Goal: Feedback & Contribution: Leave review/rating

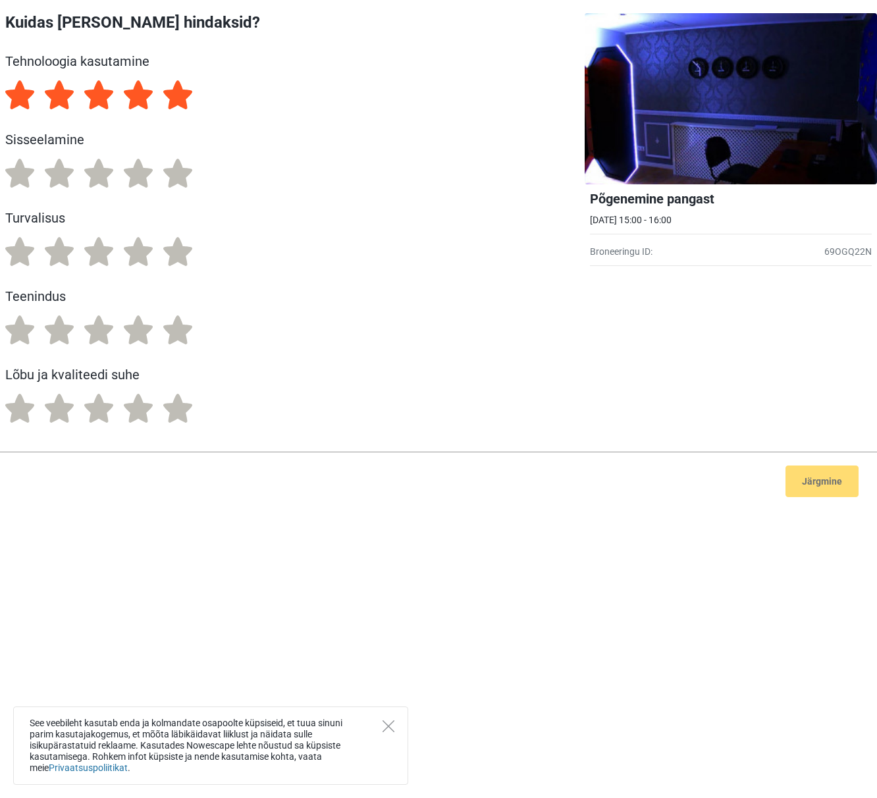
click at [187, 91] on label "5" at bounding box center [177, 94] width 29 height 29
radio input "true"
click at [182, 169] on label "5" at bounding box center [177, 173] width 29 height 29
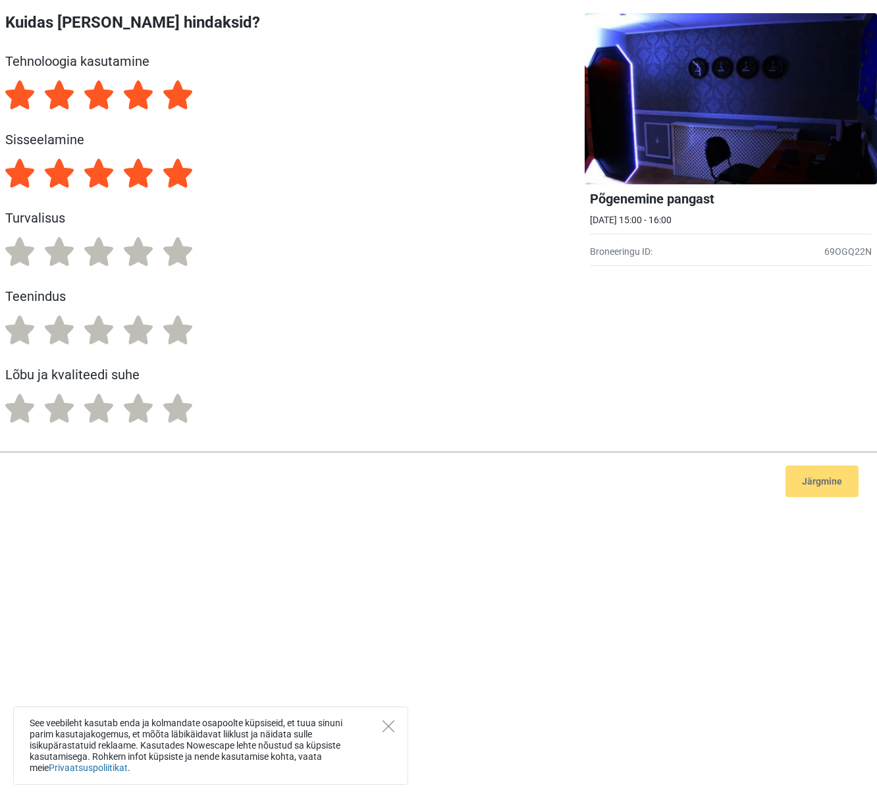
radio input "true"
click at [181, 242] on label "5" at bounding box center [177, 251] width 29 height 29
radio input "true"
click at [182, 339] on label "5" at bounding box center [177, 330] width 29 height 29
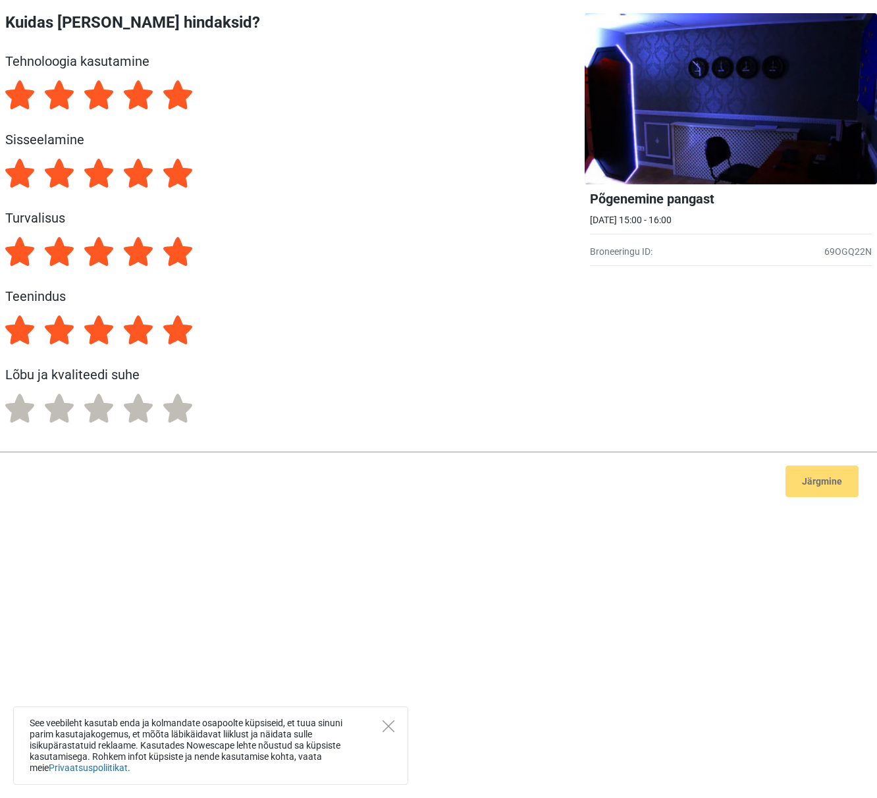
radio input "true"
click at [182, 414] on label "5" at bounding box center [177, 408] width 29 height 29
radio input "true"
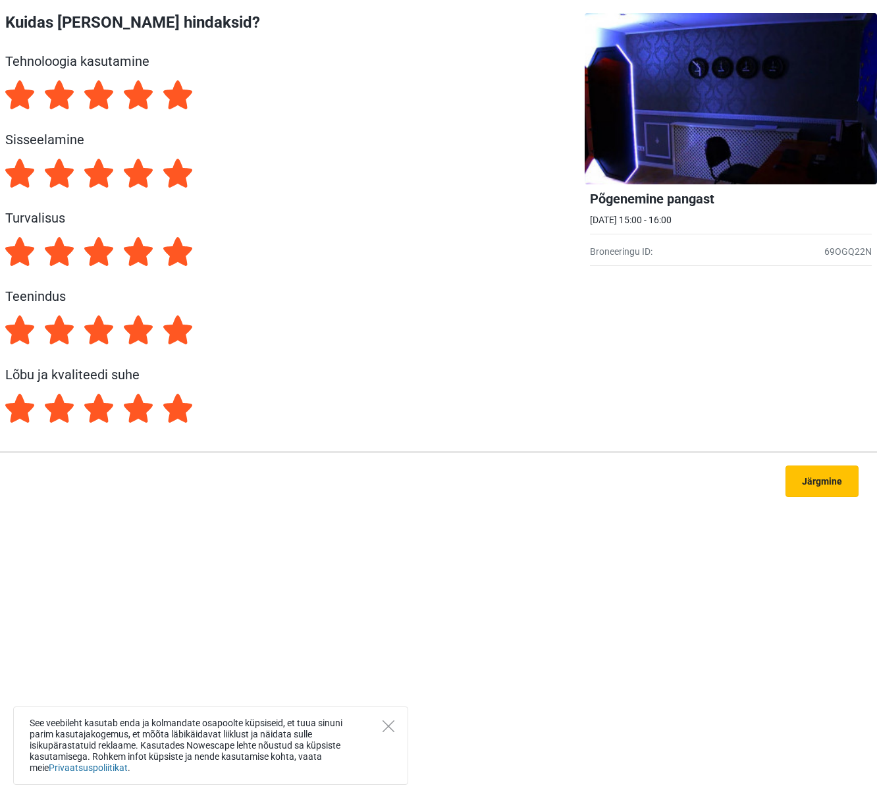
click at [813, 485] on button "Järgmine" at bounding box center [822, 482] width 73 height 32
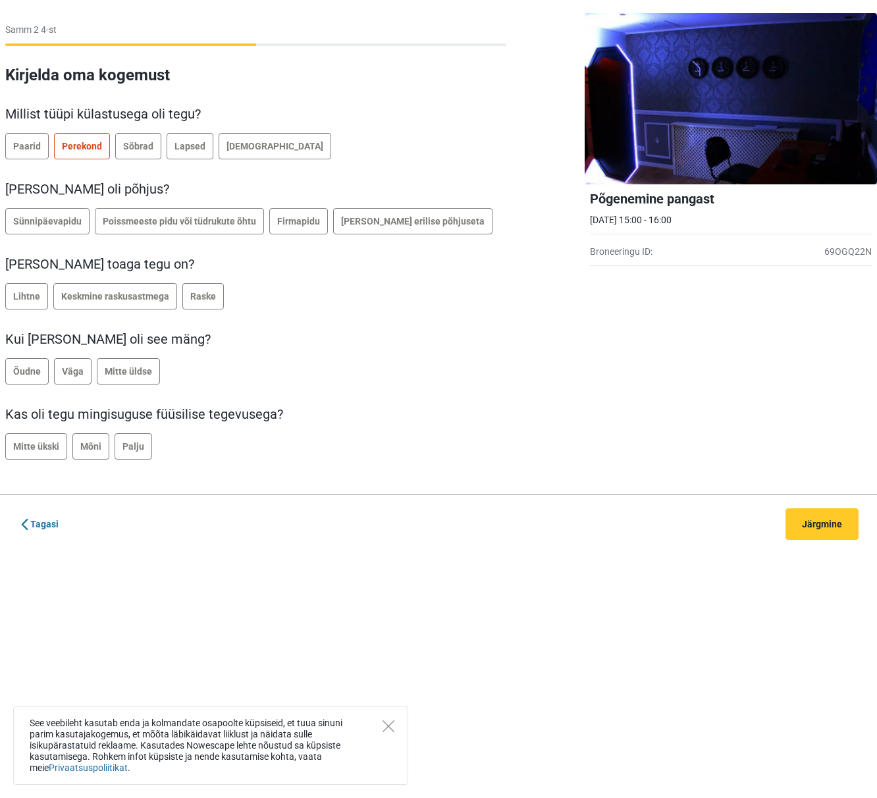
click at [92, 150] on span "Perekond" at bounding box center [82, 146] width 40 height 11
click at [49, 223] on span "Sünnipäevapidu" at bounding box center [47, 221] width 69 height 11
click at [124, 296] on span "Keskmine raskusastmega" at bounding box center [115, 296] width 108 height 11
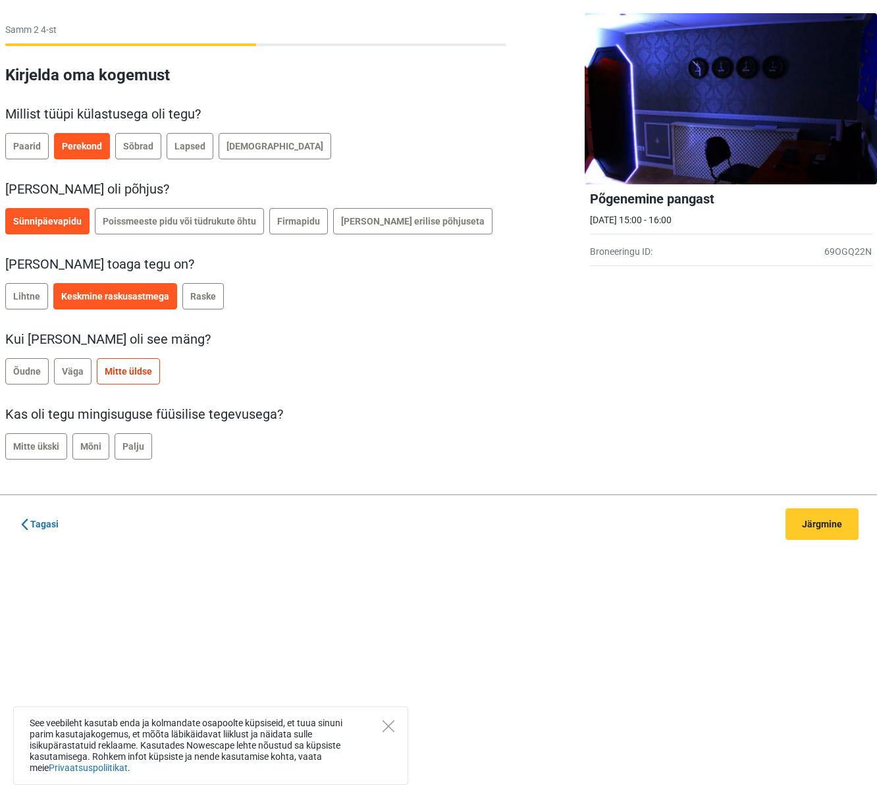
click at [118, 379] on label "Mitte üldse" at bounding box center [128, 371] width 63 height 26
click at [47, 443] on span "Mitte ükski" at bounding box center [36, 446] width 46 height 11
click at [790, 526] on button "Järgmine" at bounding box center [822, 525] width 73 height 32
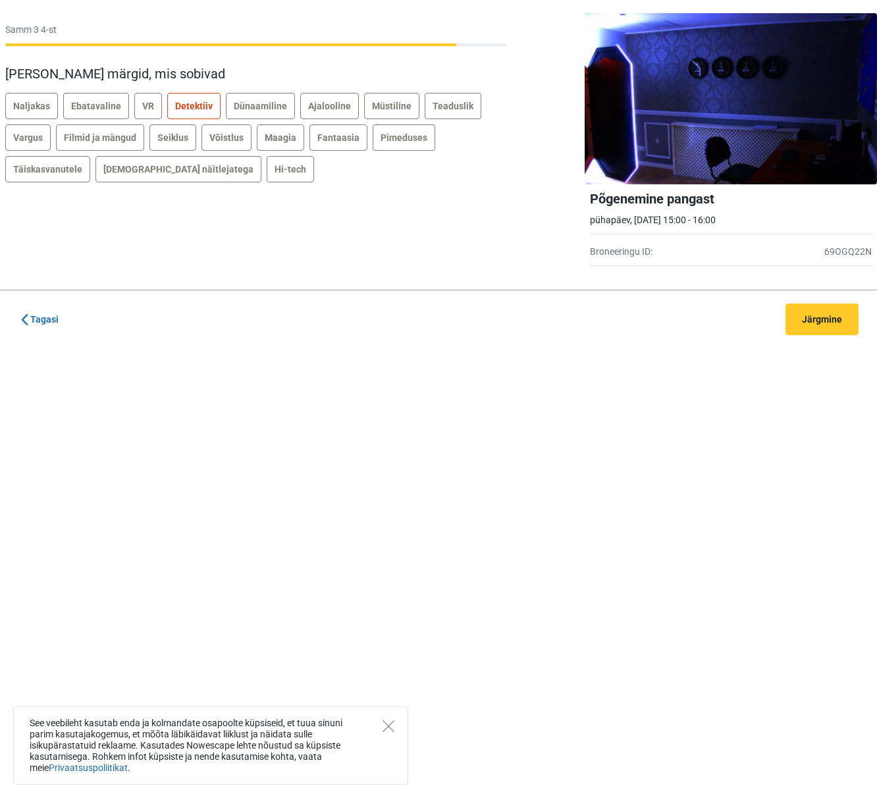
click at [194, 109] on span "Detektiiv" at bounding box center [194, 106] width 38 height 11
click at [271, 109] on span "Dünaamiline" at bounding box center [260, 106] width 53 height 11
click at [32, 138] on span "Vargus" at bounding box center [28, 137] width 30 height 11
click at [158, 136] on span "Seiklus" at bounding box center [172, 137] width 31 height 11
click at [225, 142] on span "Võistlus" at bounding box center [226, 137] width 34 height 11
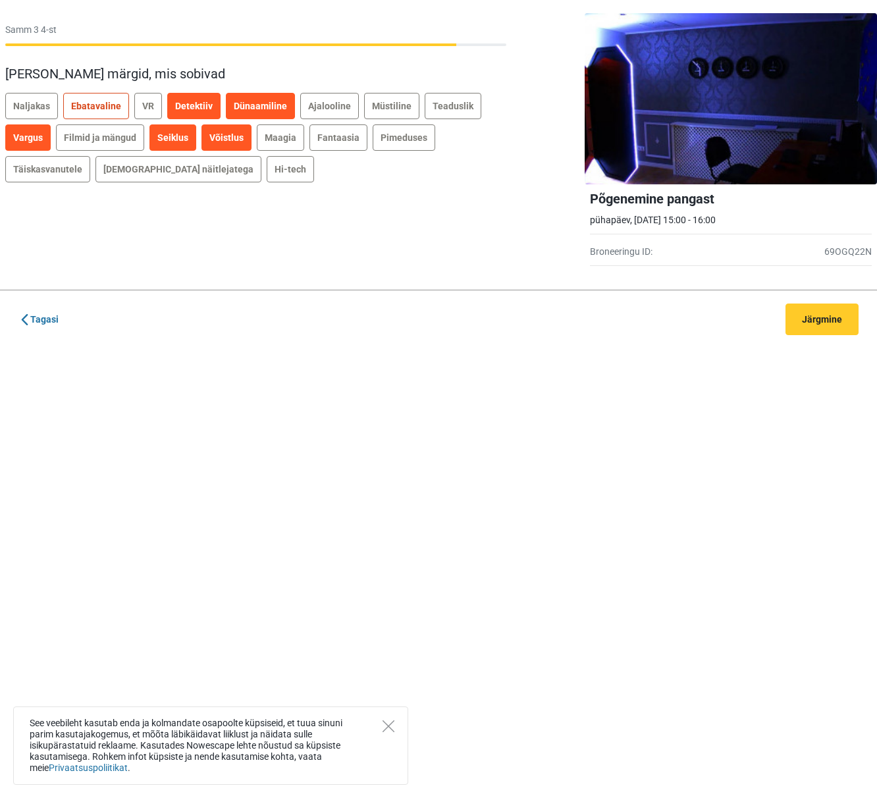
click at [102, 103] on span "Ebatavaline" at bounding box center [96, 106] width 50 height 11
click at [275, 173] on span "Hi-tech" at bounding box center [291, 169] width 32 height 11
click at [808, 310] on button "Järgmine" at bounding box center [822, 320] width 73 height 32
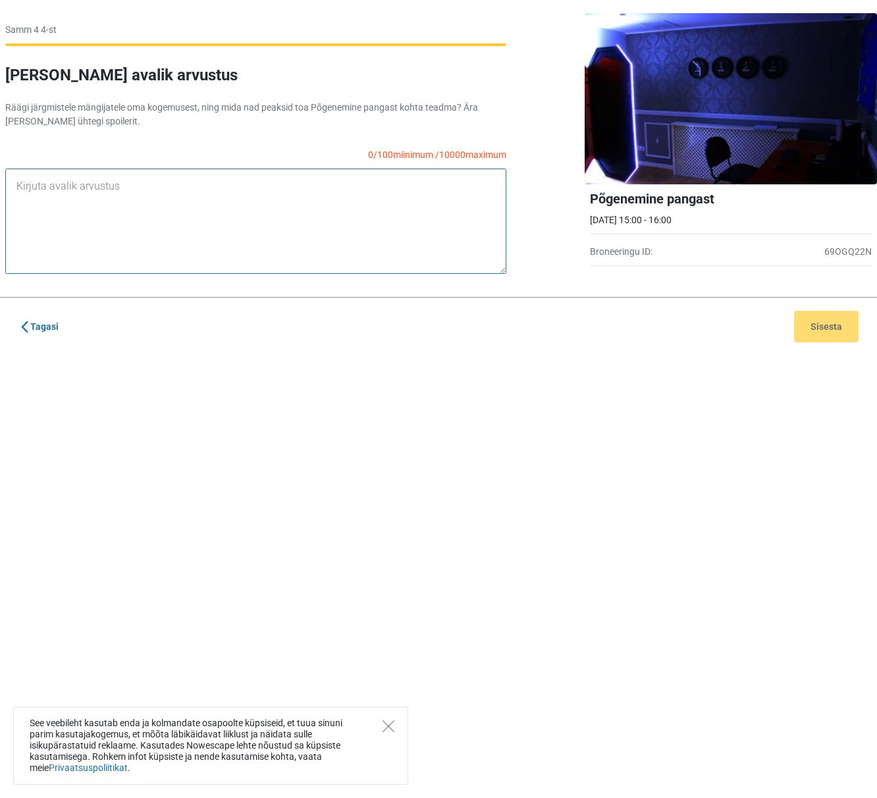
click at [95, 186] on textarea at bounding box center [255, 221] width 501 height 105
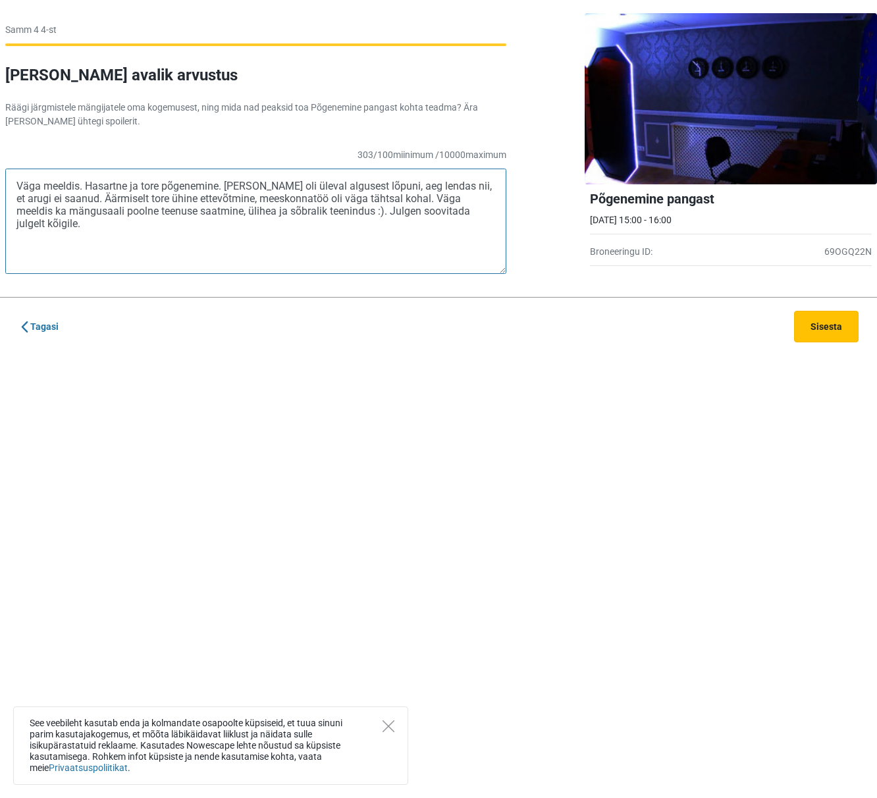
type textarea "Väga meeldis. Hasartne ja tore põgenemine. Pinge oli üleval algusest lõpuni, ae…"
click at [815, 327] on button "Sisesta" at bounding box center [826, 327] width 65 height 32
